Goal: Find specific page/section: Find specific page/section

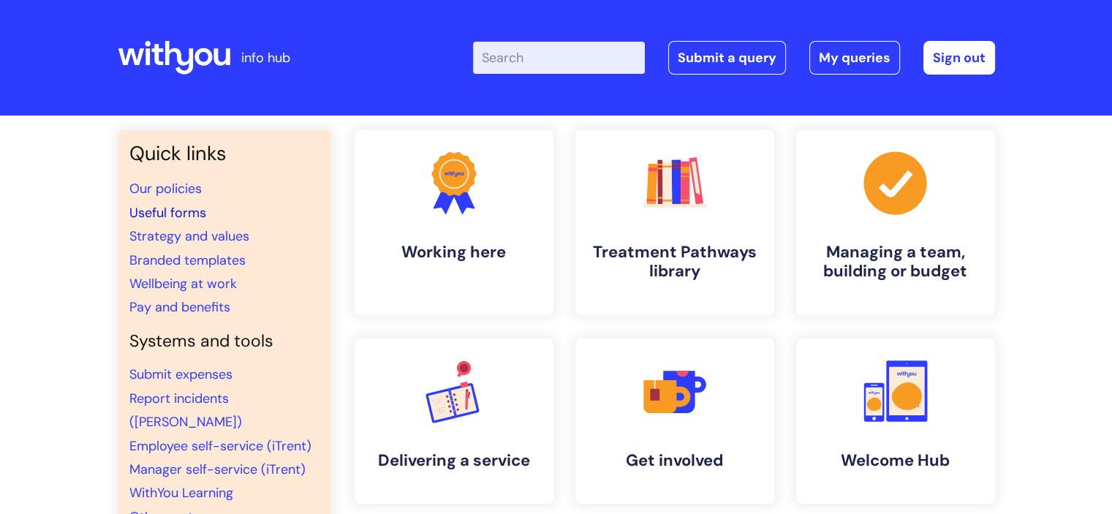
click at [173, 214] on link "Useful forms" at bounding box center [167, 213] width 77 height 18
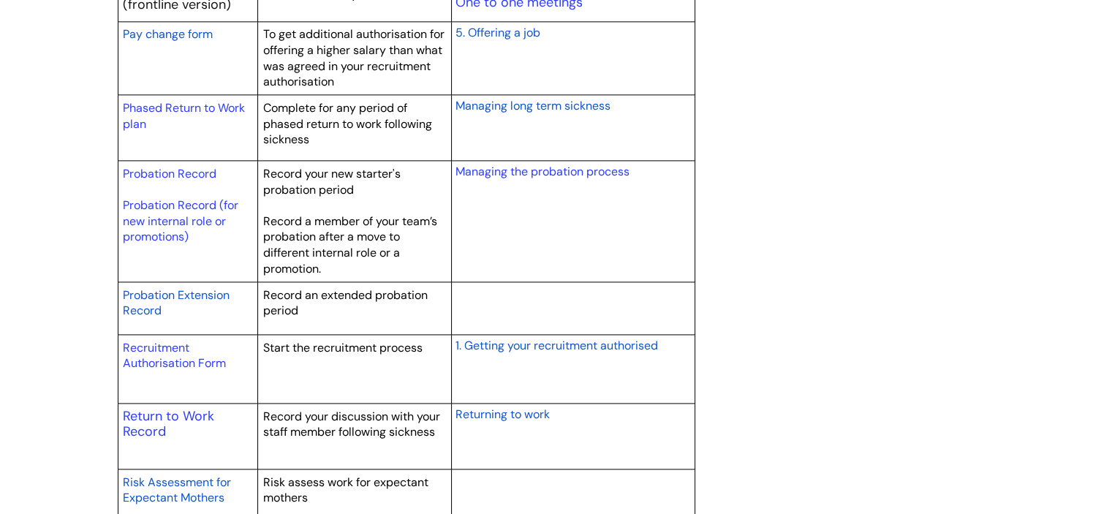
scroll to position [1984, 0]
click at [145, 341] on link "Recruitment Authorisation Form" at bounding box center [174, 354] width 103 height 31
